Goal: Transaction & Acquisition: Book appointment/travel/reservation

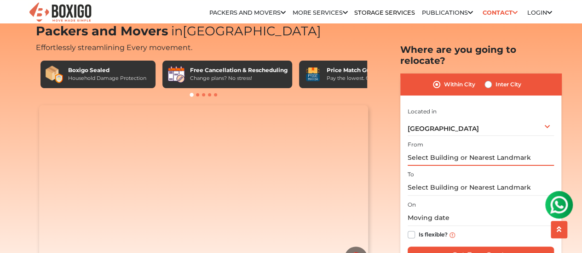
click at [434, 153] on input "text" at bounding box center [481, 158] width 146 height 16
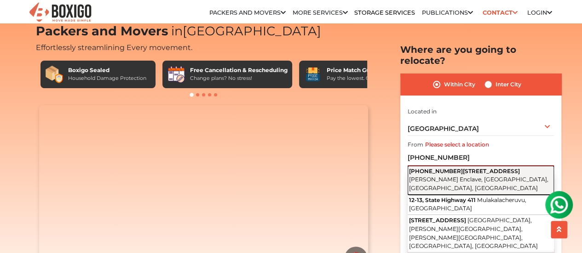
click at [442, 168] on span "12-13-411, Lane Number 3" at bounding box center [464, 171] width 111 height 7
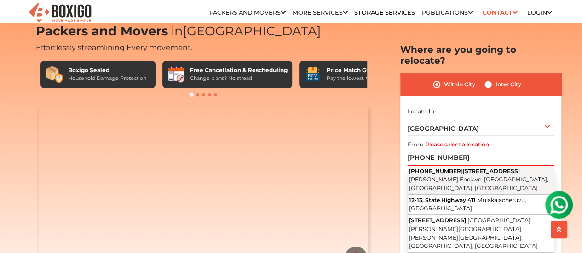
type input "12-13-411, Lane Number 3, Krishna Giri Enclave, Tarnaka, Secunderabad, Telangana"
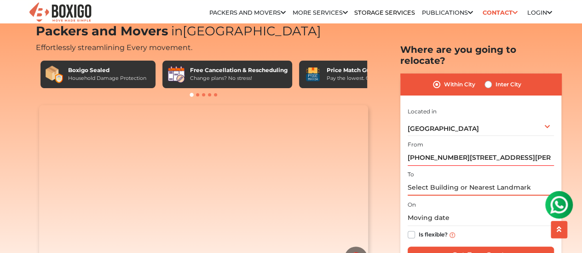
click at [448, 182] on input "text" at bounding box center [481, 188] width 146 height 16
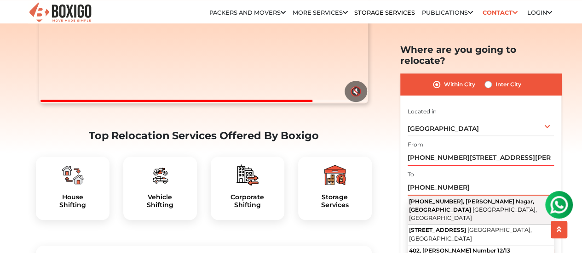
scroll to position [198, 0]
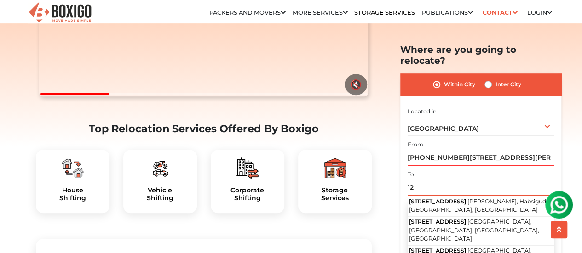
type input "1"
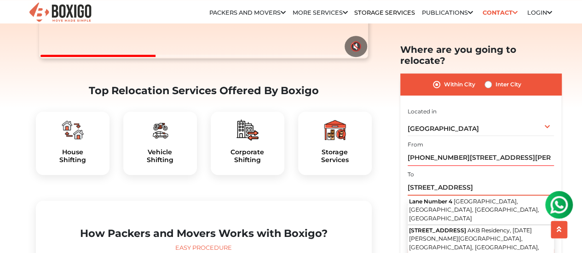
scroll to position [238, 0]
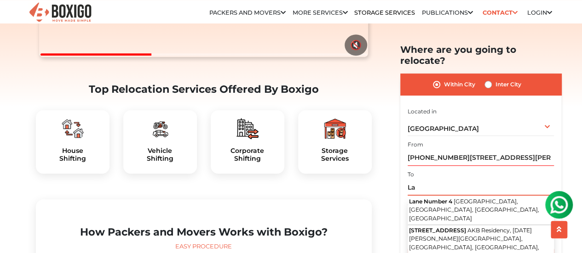
type input "L"
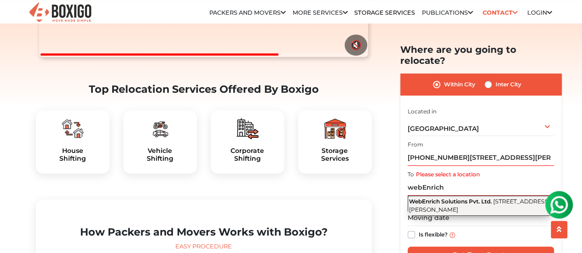
click at [476, 202] on span "Street Number 4, Krishna Giri Enclave, Tarnaka, Secunderabad, Telangana" at bounding box center [479, 206] width 141 height 16
type input "WebEnrich Solutions Pvt. Ltd., Street Number 4, Krishna Giri Enclave, Tarnaka, …"
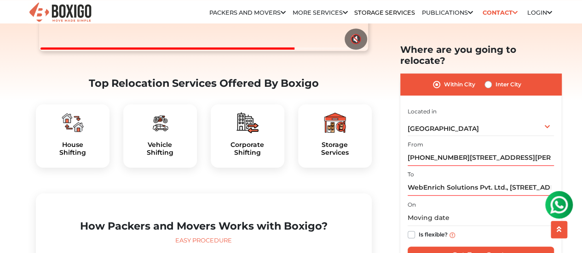
scroll to position [244, 0]
click at [493, 183] on input "WebEnrich Solutions Pvt. Ltd., Street Number 4, Krishna Giri Enclave, Tarnaka, …" at bounding box center [481, 188] width 146 height 16
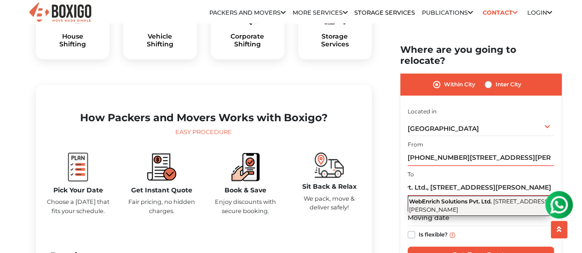
scroll to position [0, 0]
click at [431, 207] on span "Street Number 4, Krishna Giri Enclave, Tarnaka, Secunderabad, Telangana" at bounding box center [479, 206] width 141 height 16
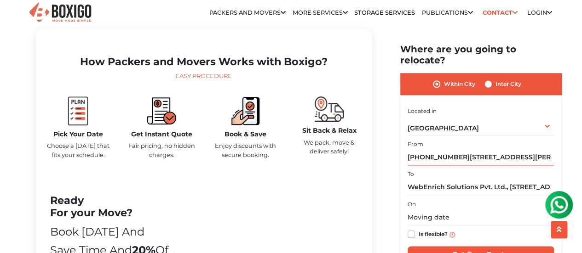
scroll to position [409, 0]
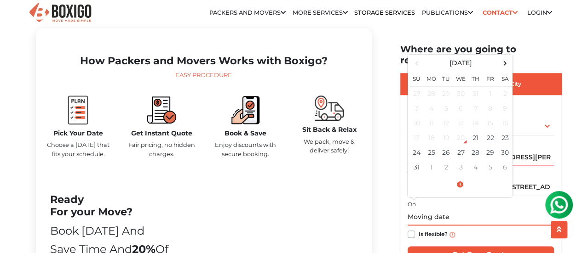
click at [442, 210] on input "text" at bounding box center [481, 218] width 146 height 16
click at [417, 161] on td "31" at bounding box center [416, 168] width 15 height 15
type input "08/31/2025 12:00 AM"
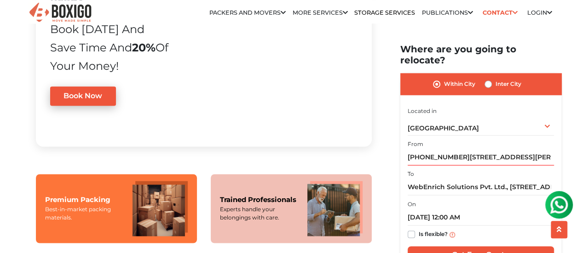
scroll to position [612, 0]
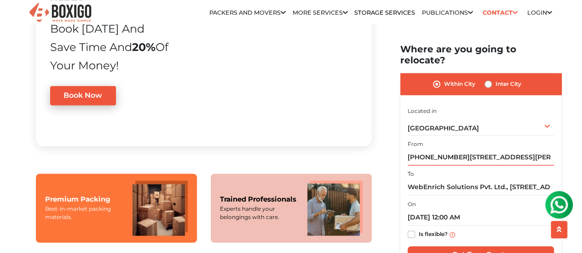
click at [419, 230] on label "Is flexible?" at bounding box center [433, 235] width 29 height 10
click at [410, 230] on input "Is flexible?" at bounding box center [411, 234] width 7 height 9
checkbox input "true"
click at [440, 247] on input "Get Free Quote" at bounding box center [481, 255] width 146 height 17
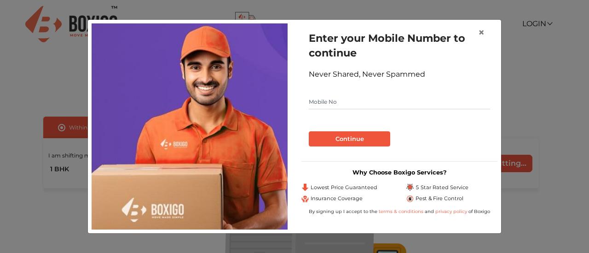
click at [358, 100] on input "text" at bounding box center [399, 102] width 181 height 15
type input "7903967096"
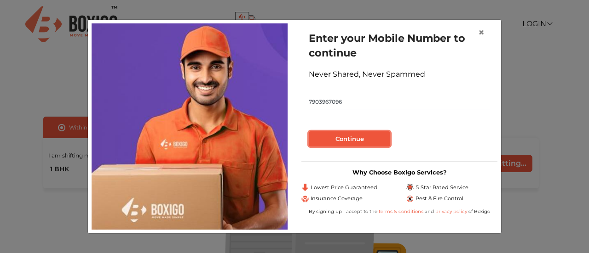
click at [339, 134] on button "Continue" at bounding box center [349, 140] width 81 height 16
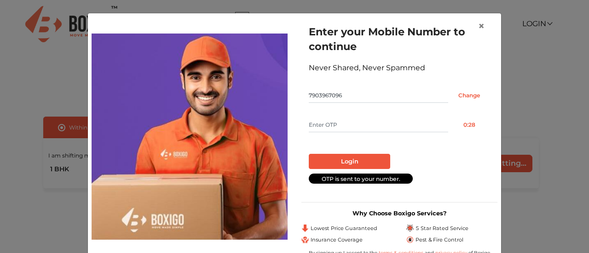
click at [330, 130] on input "text" at bounding box center [378, 125] width 139 height 15
type input "3247"
click at [335, 159] on button "Login" at bounding box center [349, 162] width 81 height 16
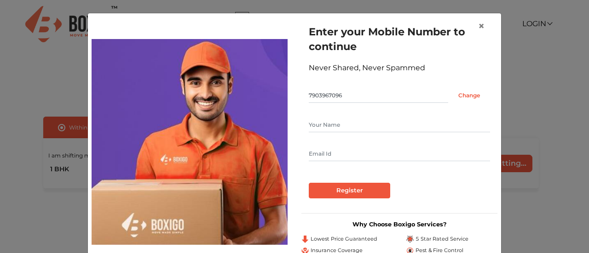
click at [373, 130] on input "text" at bounding box center [399, 125] width 181 height 15
type input "Avinay Prasad"
type input "literaturelove42@gmail.com"
drag, startPoint x: 359, startPoint y: 121, endPoint x: 166, endPoint y: 126, distance: 193.7
click at [166, 126] on div "Enter your Mobile Number to continue Never Shared, Never Spammed 7903967096 Cha…" at bounding box center [294, 142] width 419 height 250
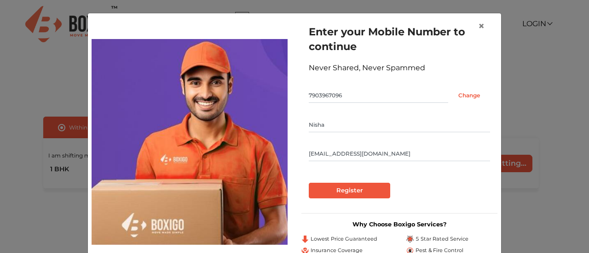
type input "Nisha"
click at [317, 195] on input "Register" at bounding box center [349, 191] width 81 height 16
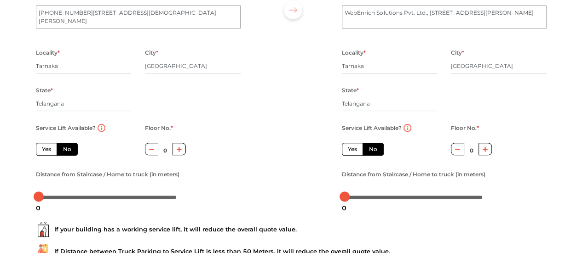
scroll to position [110, 0]
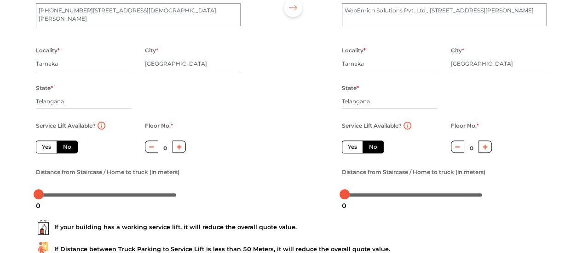
click at [484, 151] on button "button" at bounding box center [484, 147] width 13 height 12
type input "2"
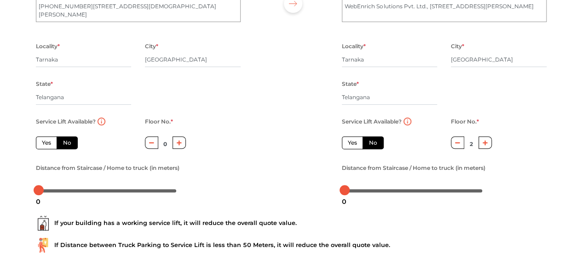
scroll to position [116, 0]
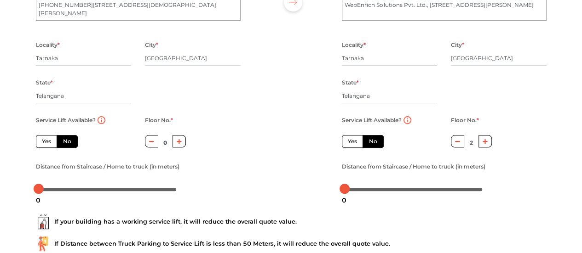
click at [348, 149] on div "Service Lift Available? Yes No" at bounding box center [389, 138] width 109 height 46
click at [347, 145] on label "Yes" at bounding box center [352, 141] width 21 height 13
click at [348, 144] on input "Yes" at bounding box center [351, 141] width 6 height 6
radio input "true"
radio input "false"
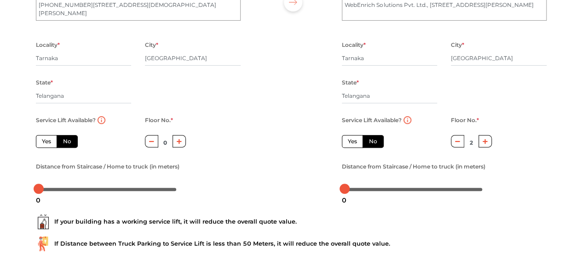
type input "0"
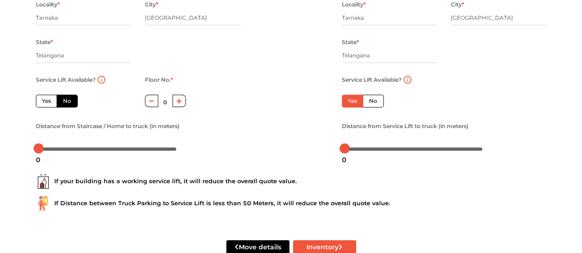
scroll to position [181, 0]
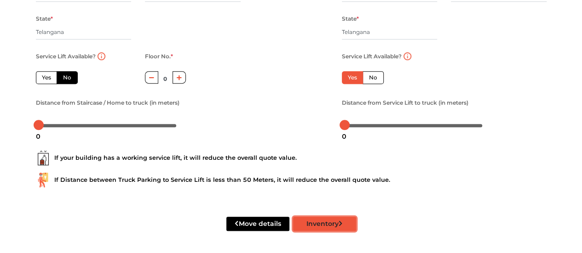
click at [311, 221] on button "Inventory" at bounding box center [324, 224] width 63 height 14
radio input "true"
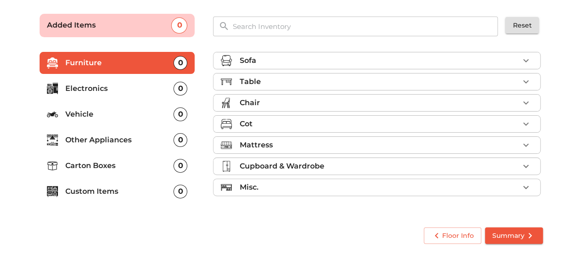
scroll to position [60, 0]
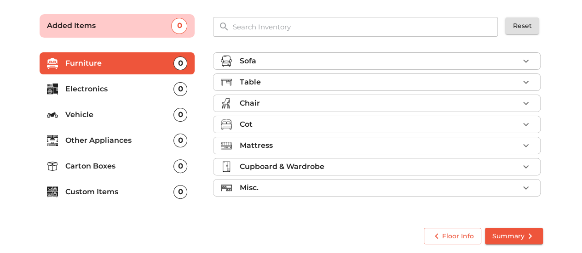
click at [452, 69] on ul "Sofa Table Chair Cot Mattress Cupboard & Wardrobe Misc." at bounding box center [376, 126] width 327 height 155
click at [449, 63] on div "Sofa" at bounding box center [379, 61] width 280 height 11
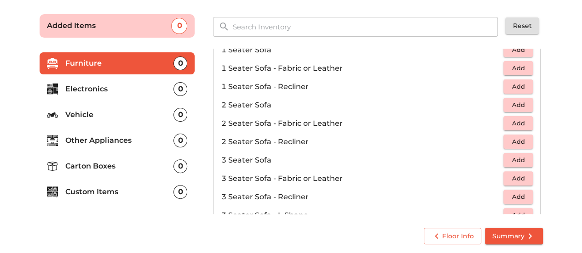
scroll to position [33, 0]
click at [508, 106] on span "Add" at bounding box center [518, 104] width 20 height 11
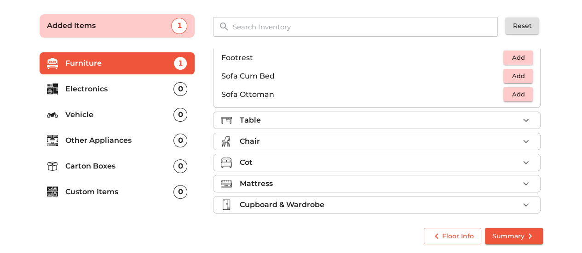
scroll to position [247, 0]
click at [513, 116] on div "Table" at bounding box center [379, 119] width 280 height 11
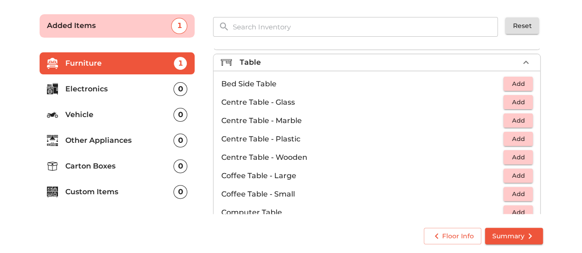
scroll to position [19, 0]
click at [512, 86] on span "Add" at bounding box center [518, 84] width 20 height 11
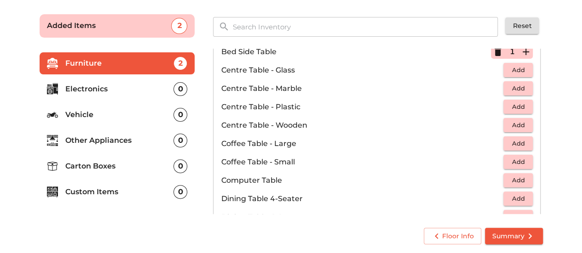
scroll to position [53, 0]
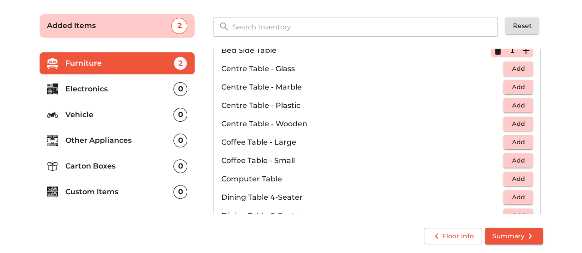
click at [523, 122] on span "Add" at bounding box center [518, 124] width 20 height 11
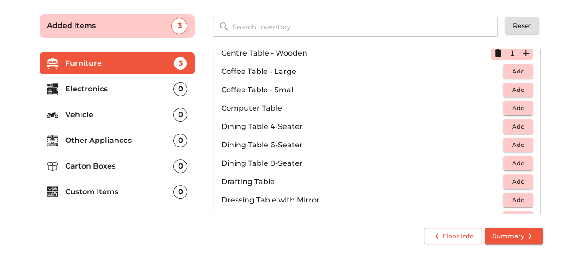
scroll to position [127, 0]
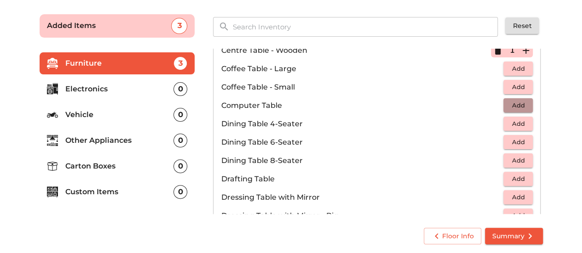
click at [510, 102] on span "Add" at bounding box center [518, 105] width 20 height 11
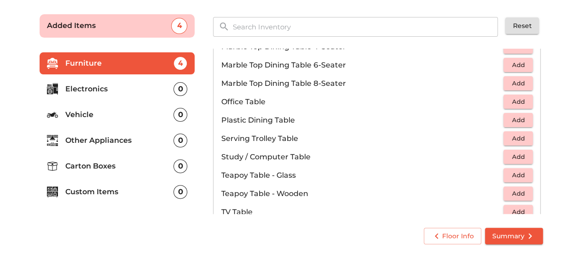
scroll to position [639, 0]
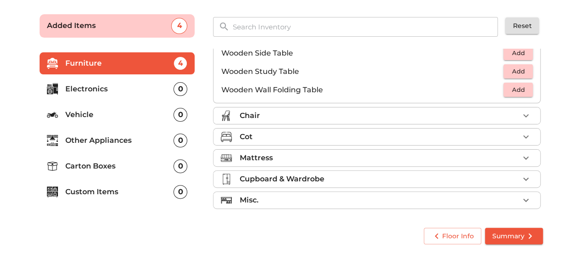
click at [501, 113] on div "Chair" at bounding box center [379, 115] width 280 height 11
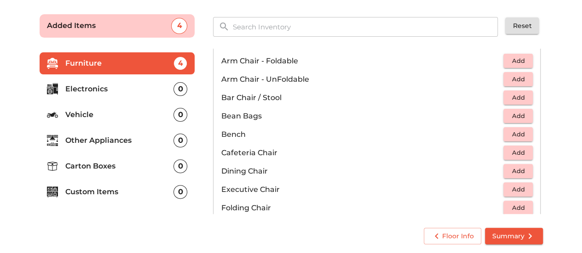
scroll to position [0, 0]
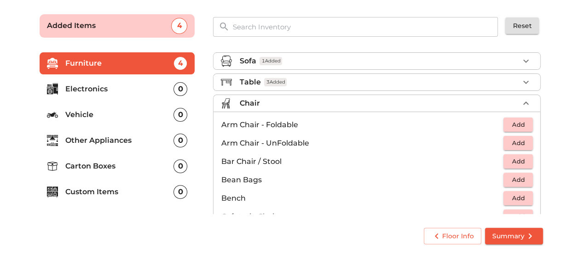
click at [502, 81] on div "Table 3 Added" at bounding box center [379, 82] width 280 height 11
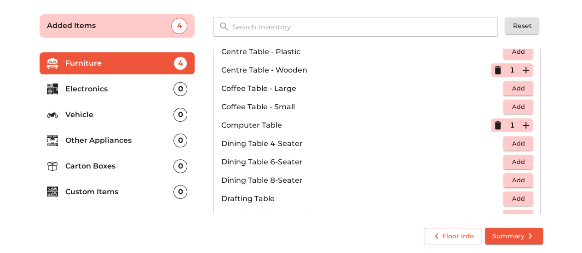
scroll to position [115, 0]
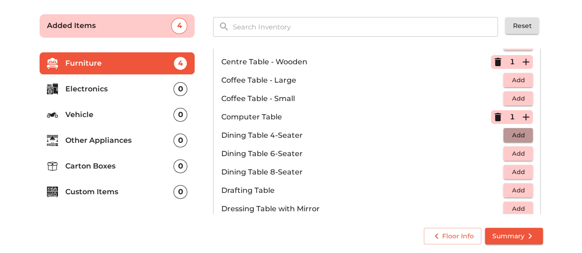
click at [511, 133] on span "Add" at bounding box center [518, 135] width 20 height 11
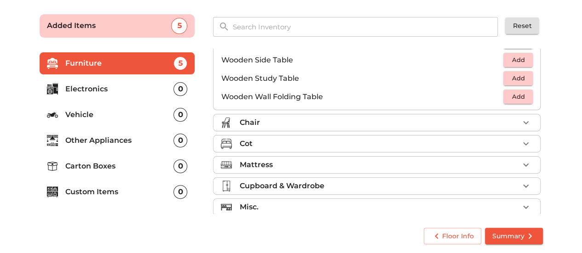
scroll to position [639, 0]
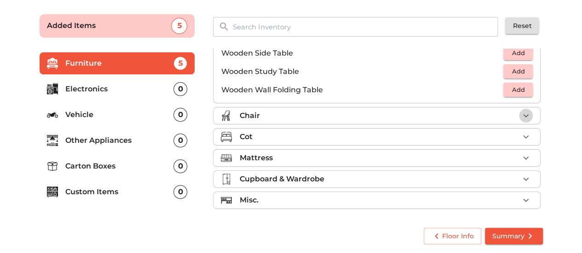
click at [520, 119] on icon "button" at bounding box center [525, 115] width 11 height 11
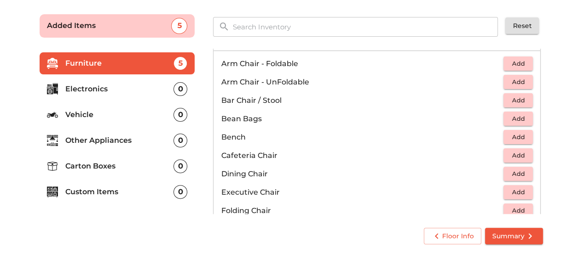
scroll to position [26, 0]
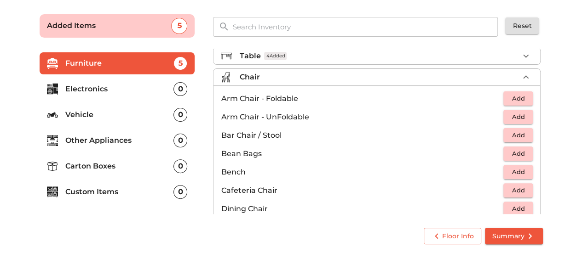
click at [374, 224] on div "Floor Info Summary" at bounding box center [291, 236] width 511 height 24
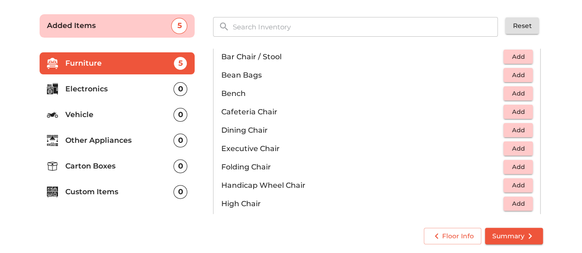
scroll to position [105, 0]
click at [517, 129] on span "Add" at bounding box center [518, 130] width 20 height 11
click at [520, 128] on icon "button" at bounding box center [525, 130] width 11 height 11
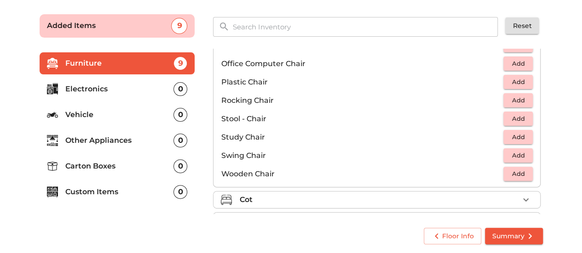
scroll to position [324, 0]
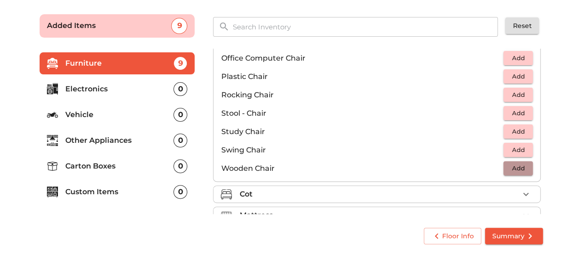
click at [514, 168] on span "Add" at bounding box center [518, 168] width 20 height 11
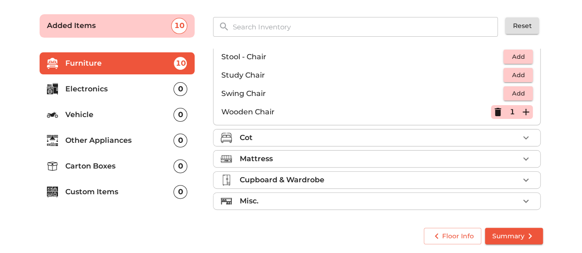
scroll to position [382, 0]
click at [451, 136] on div "Cot" at bounding box center [379, 137] width 280 height 11
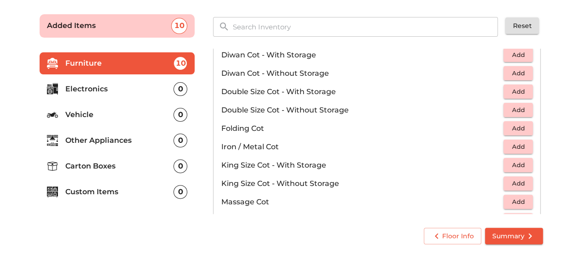
scroll to position [148, 0]
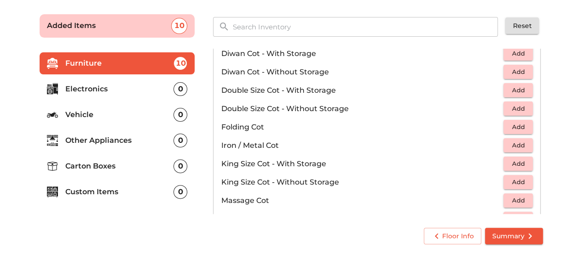
click at [516, 103] on span "Add" at bounding box center [518, 108] width 20 height 11
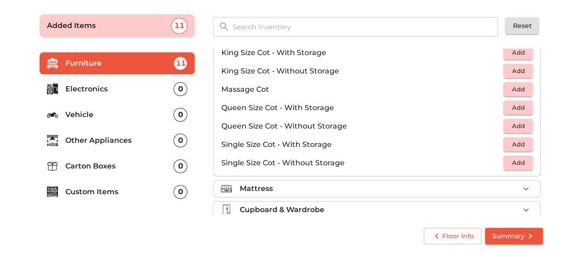
scroll to position [290, 0]
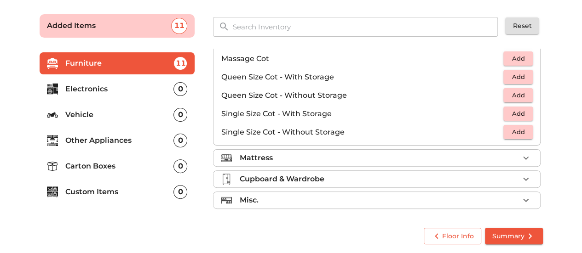
click at [426, 159] on div "Mattress" at bounding box center [379, 158] width 280 height 11
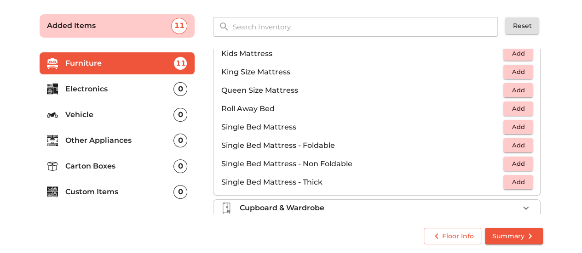
scroll to position [150, 0]
click at [517, 104] on span "Add" at bounding box center [518, 109] width 20 height 11
click at [520, 104] on icon "button" at bounding box center [525, 109] width 11 height 11
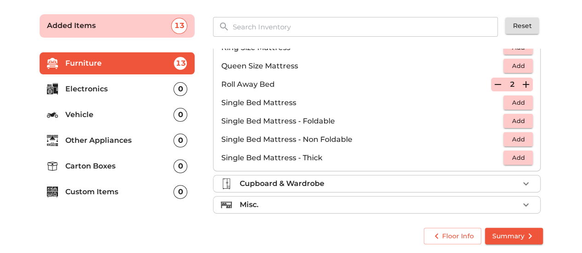
scroll to position [179, 0]
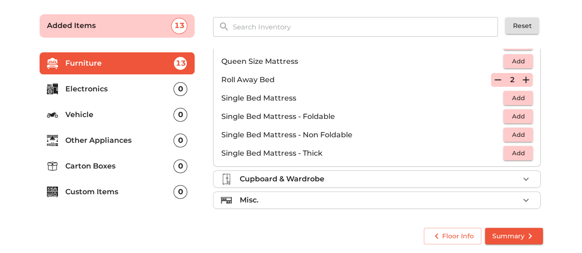
click at [440, 195] on div "Misc." at bounding box center [379, 200] width 280 height 11
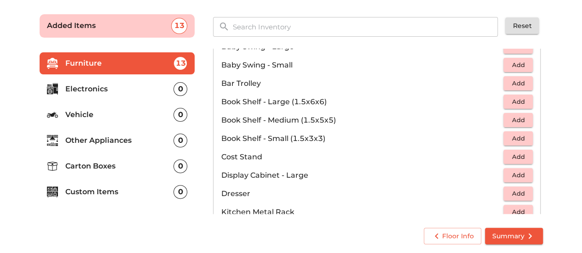
scroll to position [144, 0]
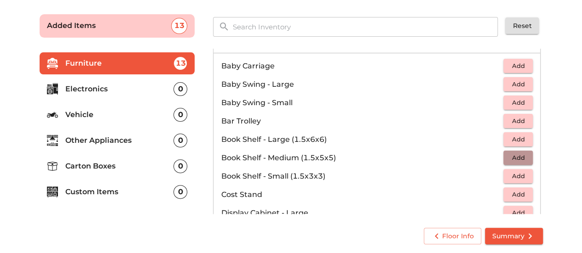
click at [509, 158] on span "Add" at bounding box center [518, 158] width 20 height 11
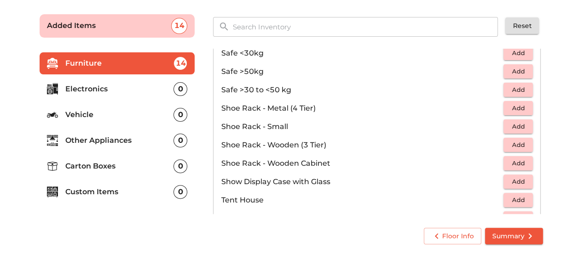
scroll to position [492, 0]
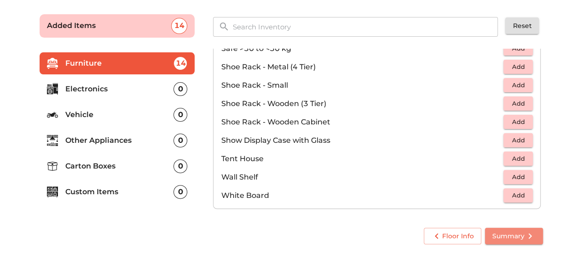
click at [511, 230] on button "Summary" at bounding box center [514, 236] width 58 height 17
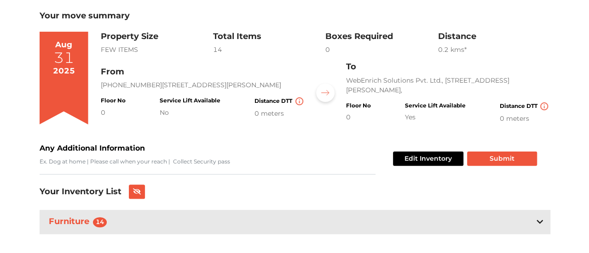
scroll to position [65, 0]
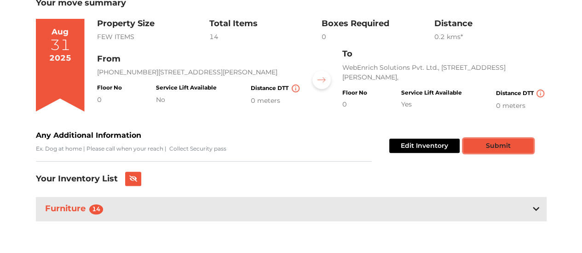
click at [486, 148] on button "Submit" at bounding box center [498, 146] width 70 height 14
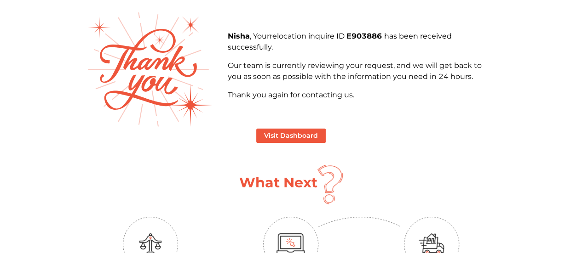
scroll to position [47, 0]
click at [315, 139] on button "Visit Dashboard" at bounding box center [290, 135] width 69 height 14
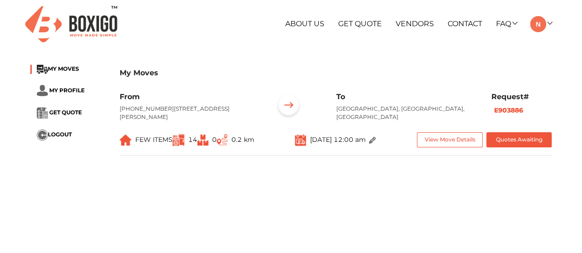
click at [301, 28] on ul "About Us Get Quote Vendors Contact FAQ Customer FAQ Vendor FAQ My Moves My Prof…" at bounding box center [380, 24] width 343 height 16
click at [301, 23] on link "About Us" at bounding box center [304, 23] width 39 height 9
